Goal: Browse casually

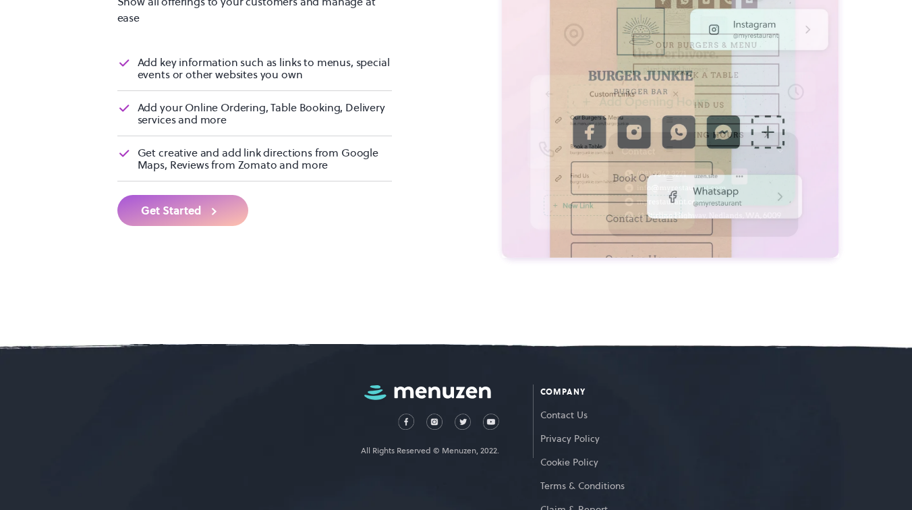
scroll to position [4370, 0]
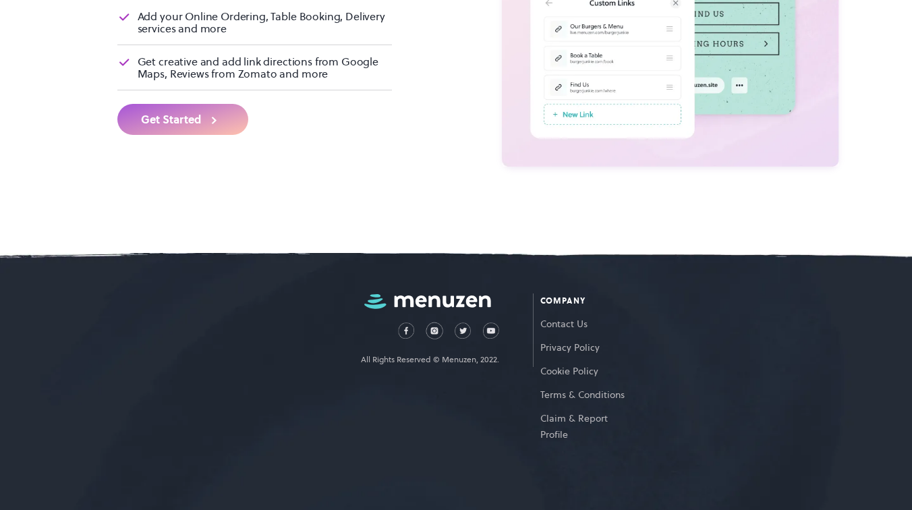
click at [429, 332] on img at bounding box center [434, 331] width 17 height 17
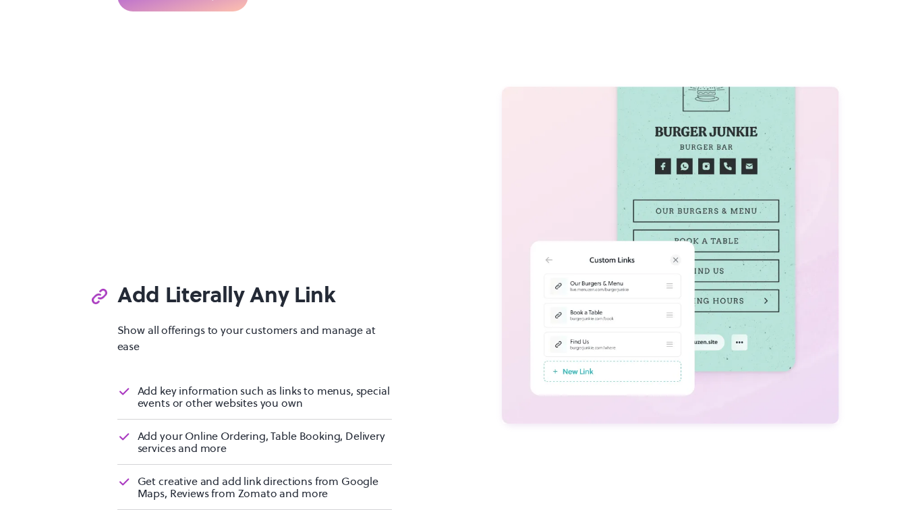
scroll to position [3889, 0]
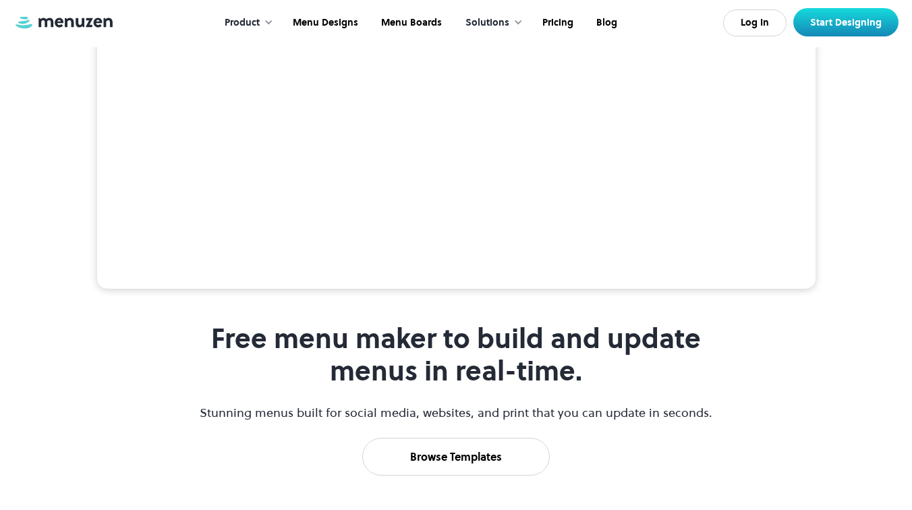
scroll to position [184, 0]
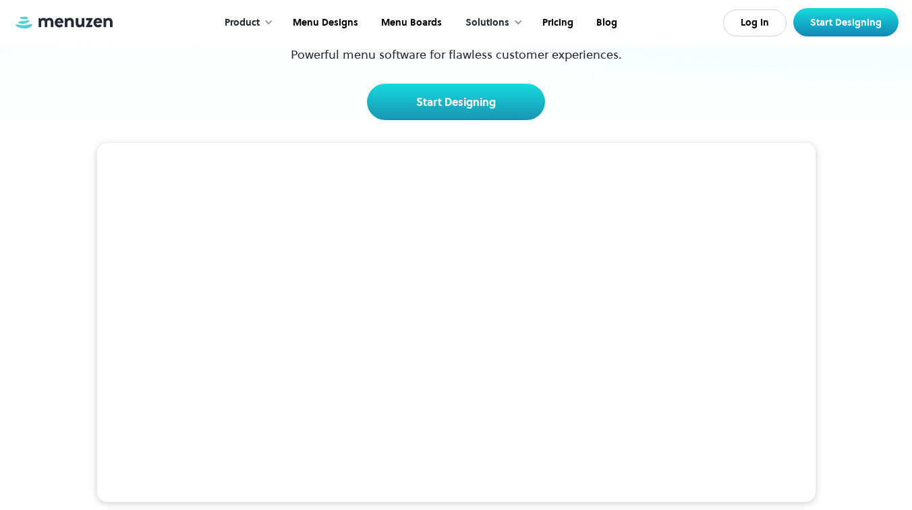
drag, startPoint x: 418, startPoint y: 221, endPoint x: 687, endPoint y: 177, distance: 272.2
click at [687, 177] on video at bounding box center [456, 323] width 719 height 360
click at [686, 129] on div "Free menu maker to build and update menus in real-time. Stunning menus built fo…" at bounding box center [456, 404] width 820 height 569
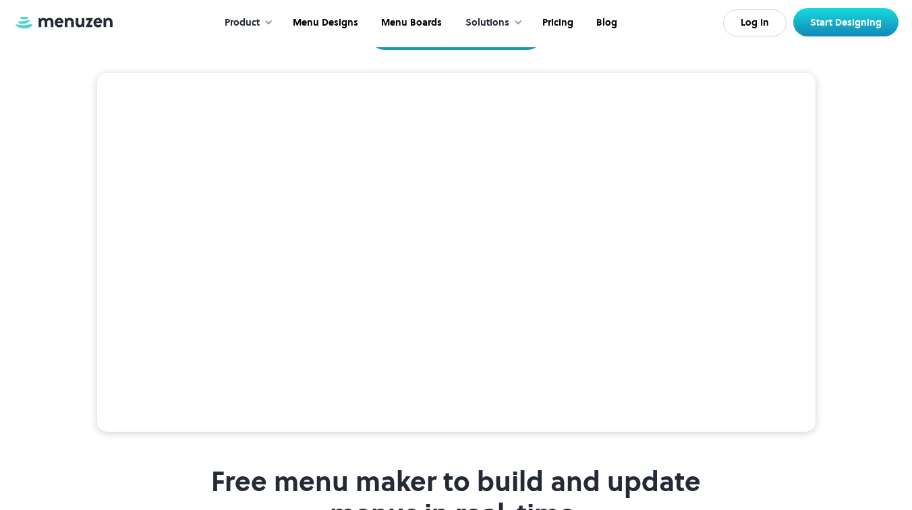
scroll to position [258, 0]
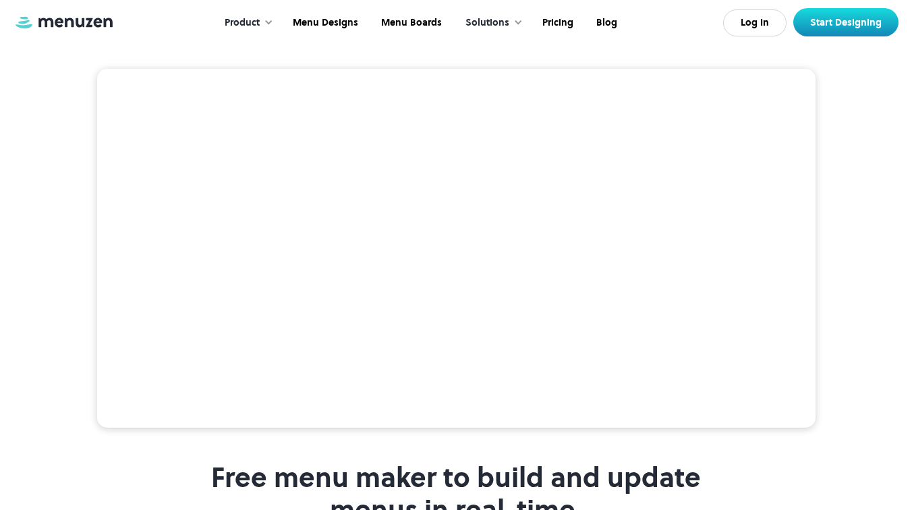
drag, startPoint x: 652, startPoint y: 201, endPoint x: 798, endPoint y: 47, distance: 211.9
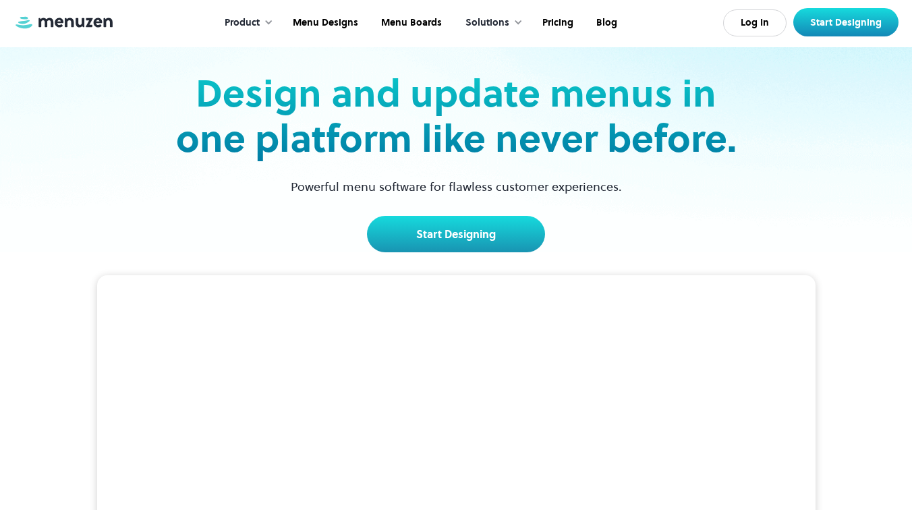
scroll to position [0, 0]
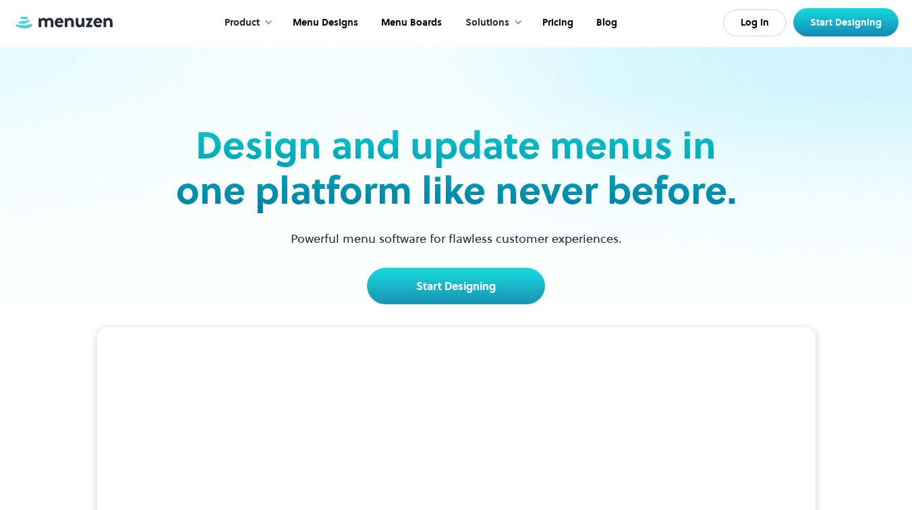
drag, startPoint x: 690, startPoint y: 334, endPoint x: 812, endPoint y: 219, distance: 167.6
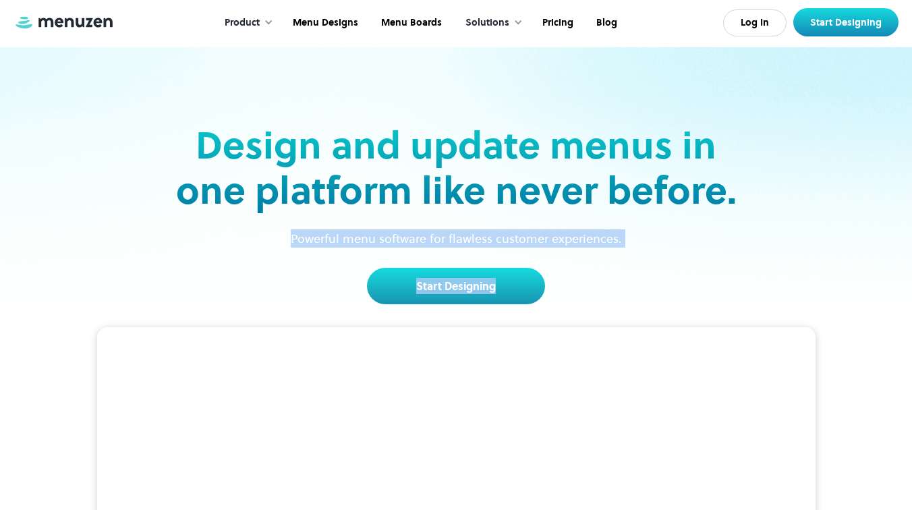
drag, startPoint x: 812, startPoint y: 219, endPoint x: 650, endPoint y: 356, distance: 211.7
click at [650, 356] on video at bounding box center [456, 507] width 719 height 360
drag, startPoint x: 348, startPoint y: 360, endPoint x: 655, endPoint y: 315, distance: 309.7
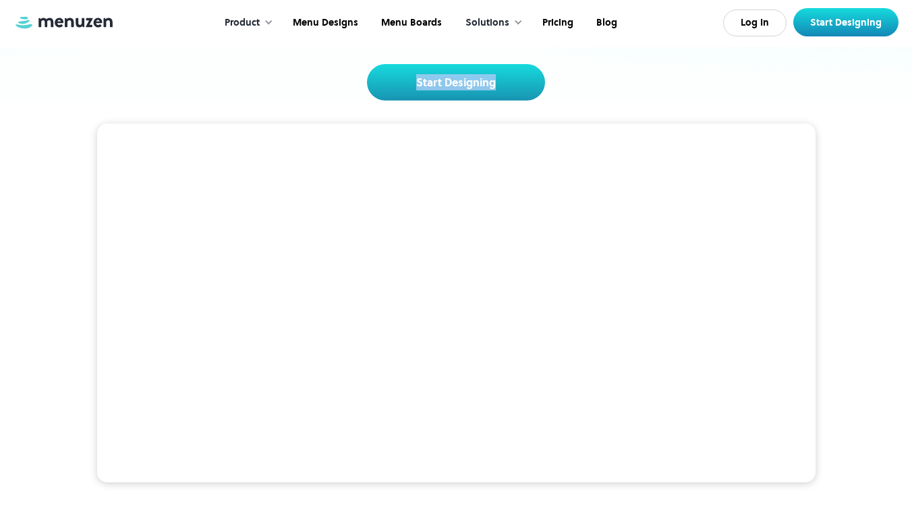
scroll to position [203, 0]
click at [619, 310] on video at bounding box center [456, 304] width 719 height 360
